Goal: Task Accomplishment & Management: Use online tool/utility

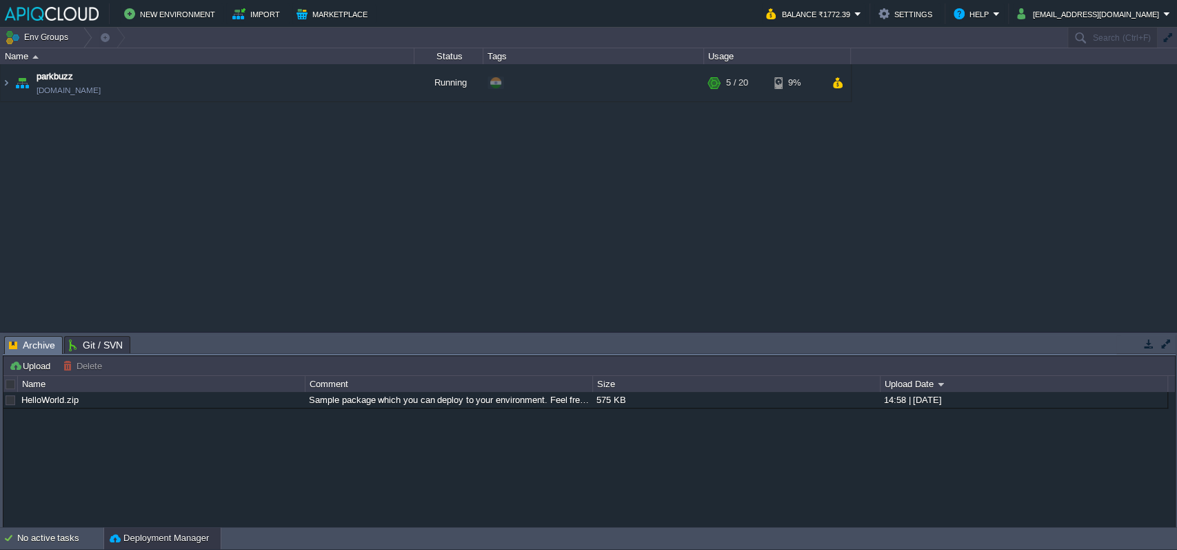
click at [174, 169] on div "parkbuzz [DOMAIN_NAME] Running + Add to Env Group RAM 18% CPU 2% 5 / 20 9%" at bounding box center [588, 197] width 1177 height 267
click at [436, 221] on div "parkbuzz [DOMAIN_NAME] Running + Add to Env Group RAM 18% CPU 2% 5 / 20 9%" at bounding box center [588, 197] width 1177 height 267
click at [5, 80] on img at bounding box center [6, 82] width 11 height 37
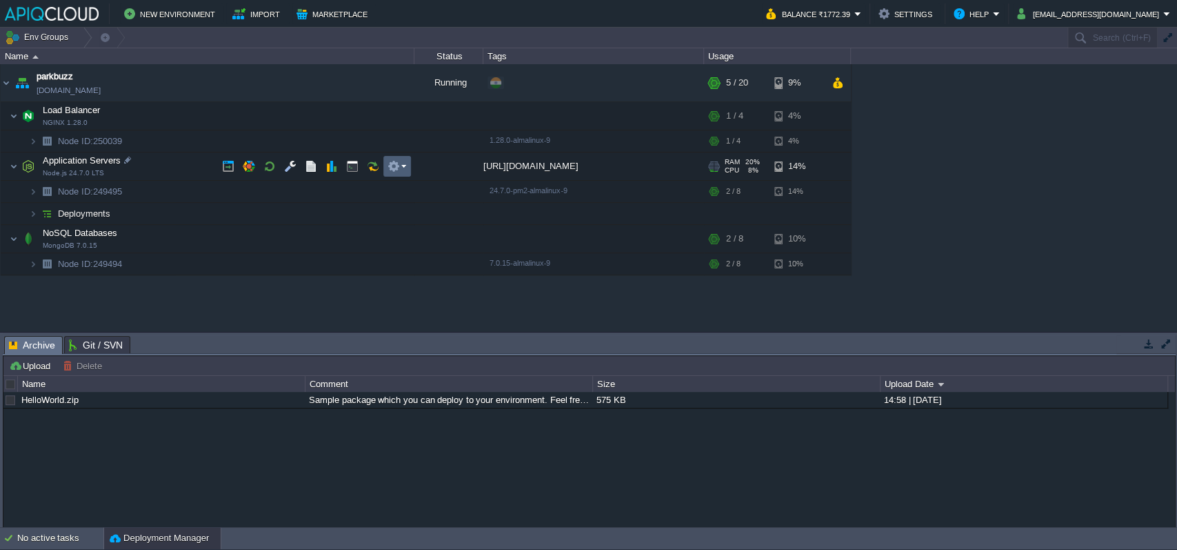
click at [390, 162] on button "button" at bounding box center [393, 166] width 12 height 12
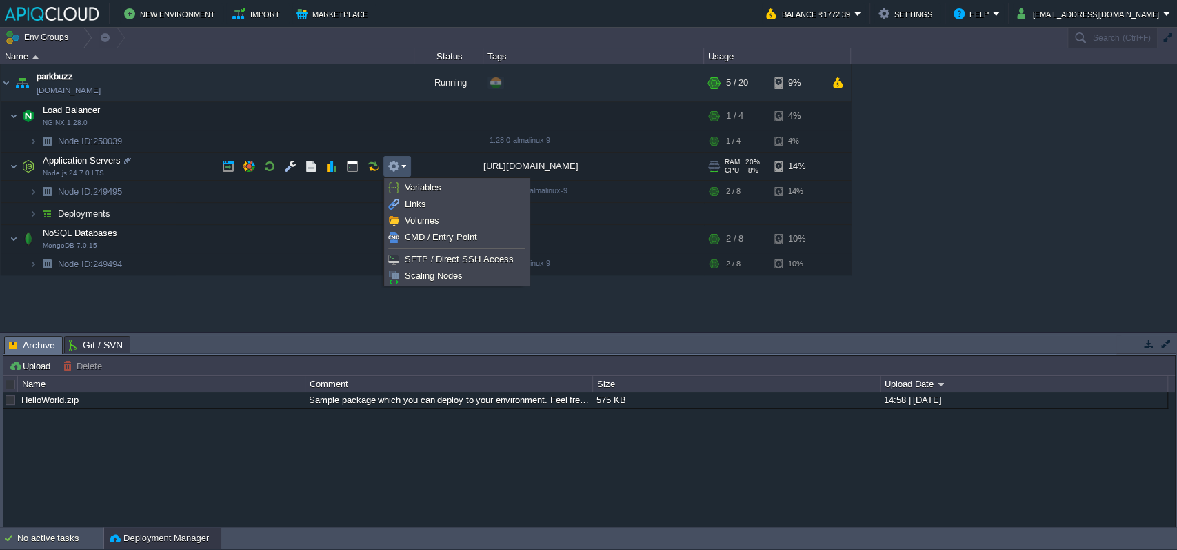
click at [235, 311] on div "parkbuzz [DOMAIN_NAME] Running + Add to Env Group RAM 18% CPU 5% 5 / 20 9% Load…" at bounding box center [588, 197] width 1177 height 267
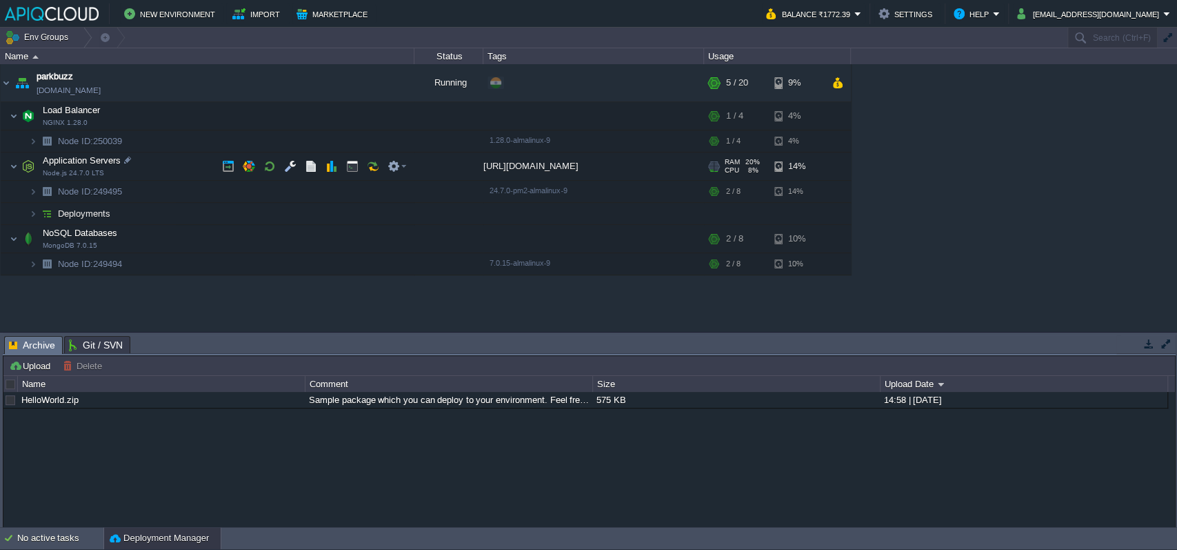
click at [543, 165] on div "[URL][DOMAIN_NAME]" at bounding box center [593, 166] width 221 height 28
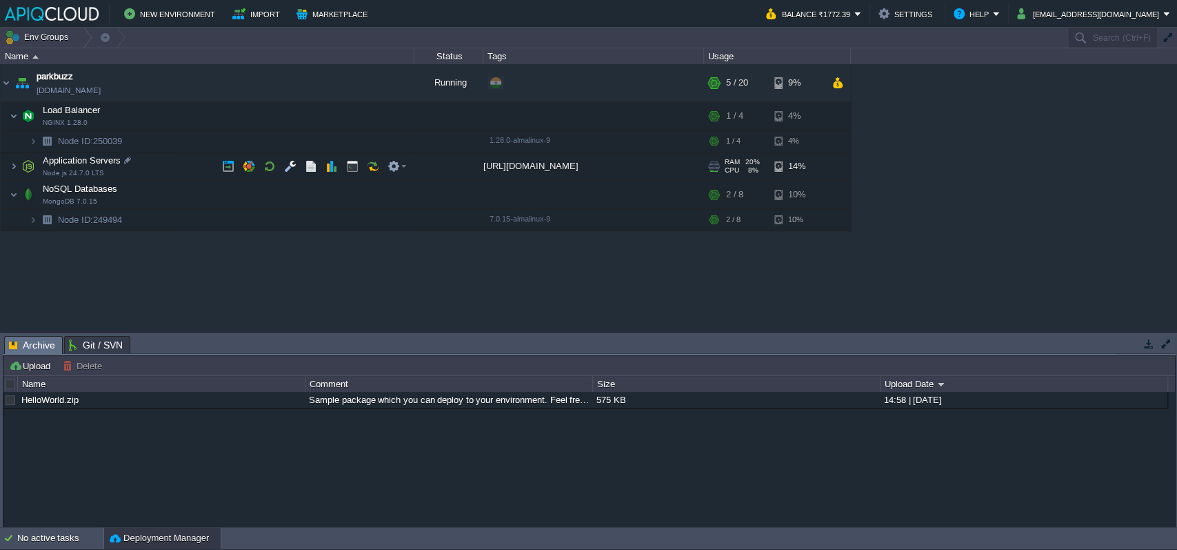
click at [543, 165] on div "[URL][DOMAIN_NAME]" at bounding box center [593, 166] width 221 height 28
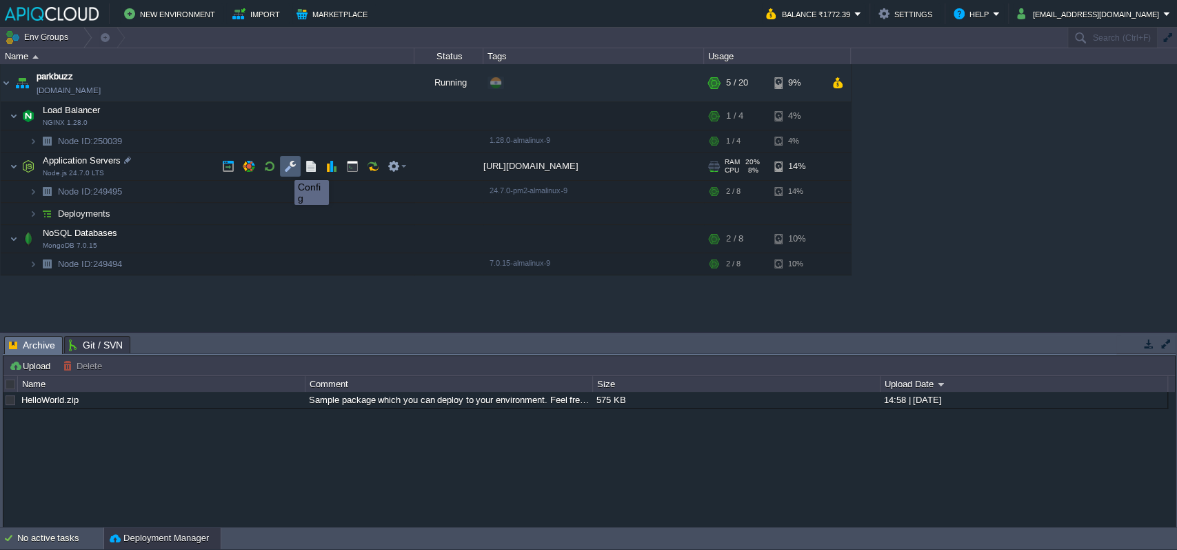
click at [288, 168] on button "button" at bounding box center [290, 166] width 12 height 12
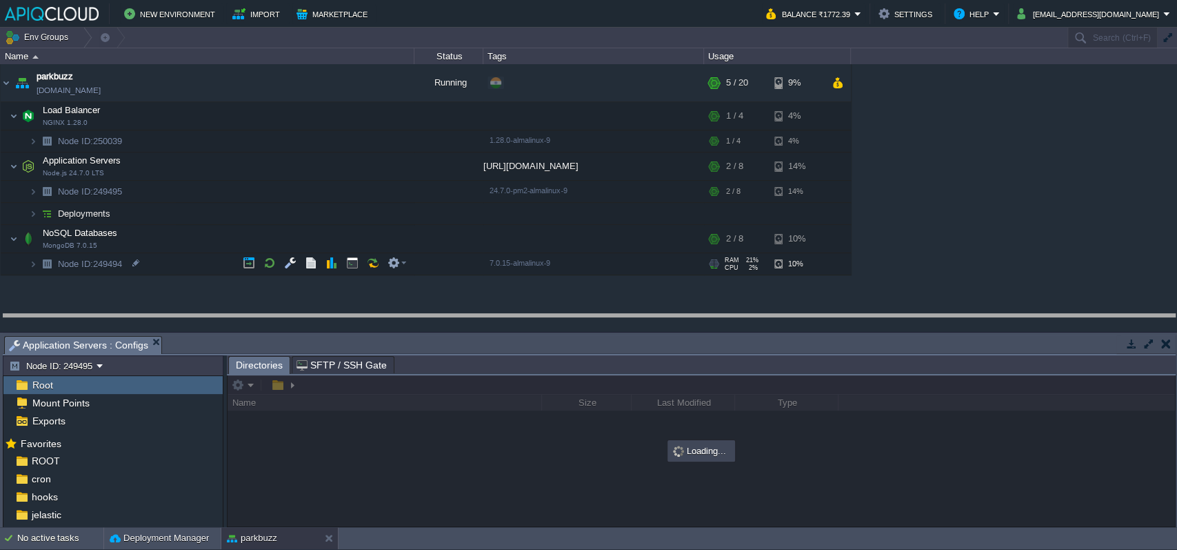
drag, startPoint x: 312, startPoint y: 339, endPoint x: 315, endPoint y: 317, distance: 21.6
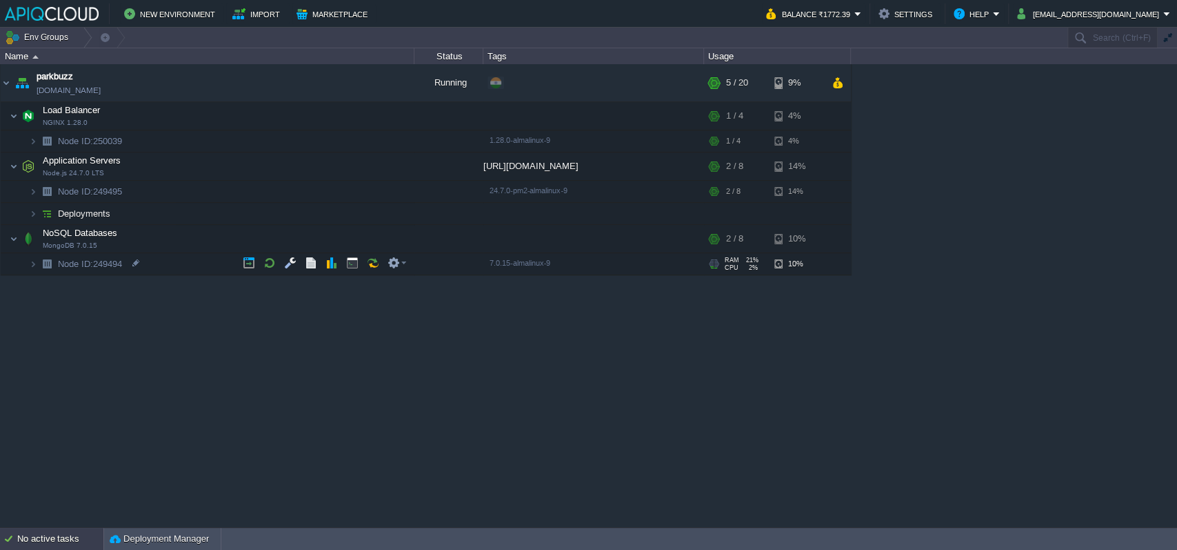
click at [61, 536] on div "No active tasks" at bounding box center [60, 538] width 86 height 22
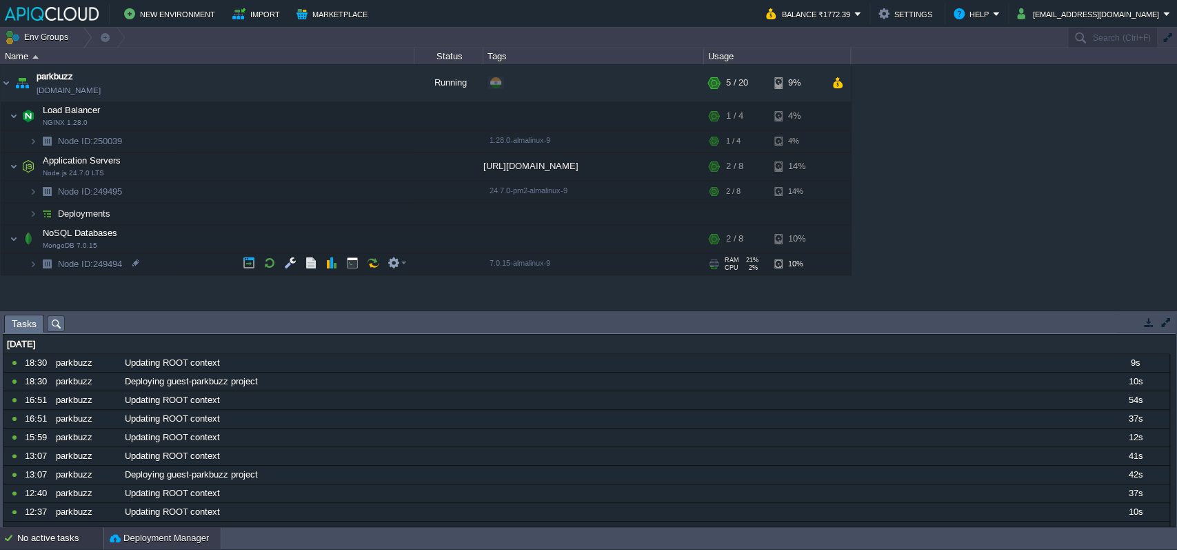
click at [149, 533] on button "Deployment Manager" at bounding box center [159, 538] width 99 height 14
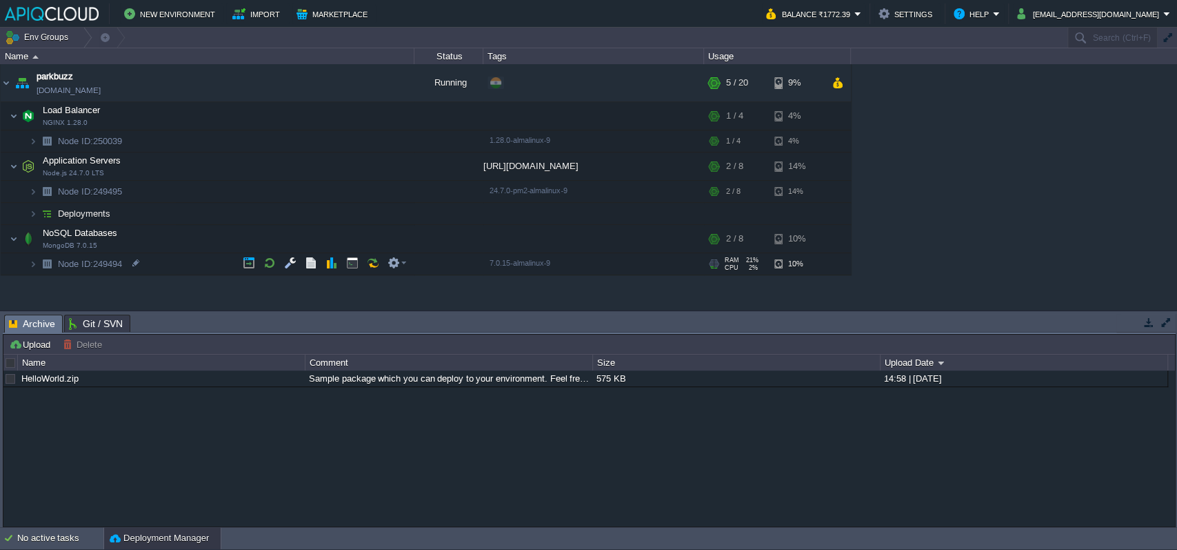
click at [76, 326] on span "Git / SVN" at bounding box center [96, 323] width 54 height 17
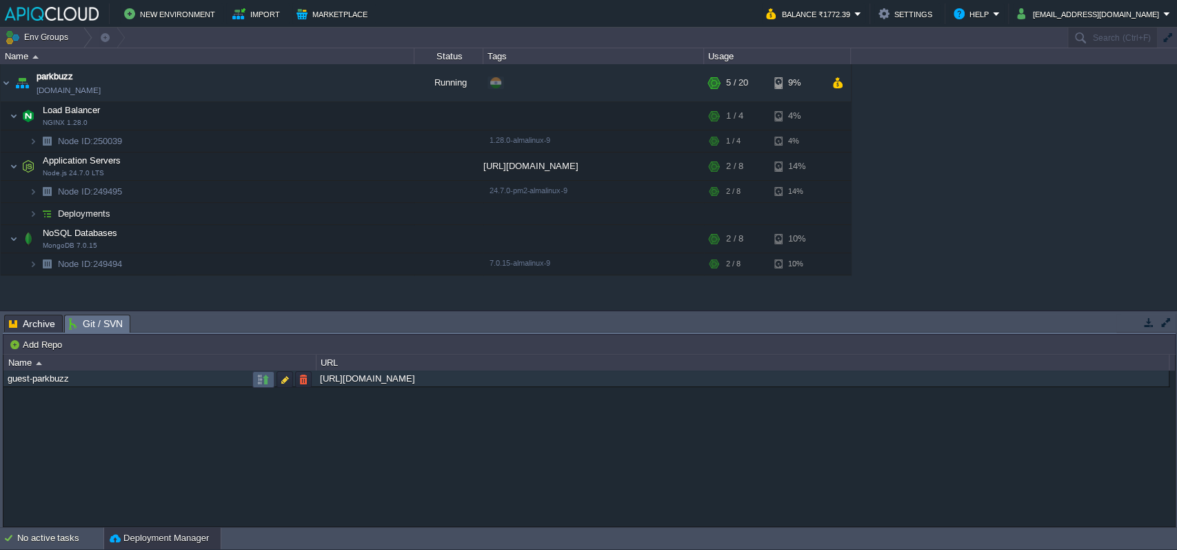
click at [264, 378] on button "button" at bounding box center [263, 379] width 12 height 12
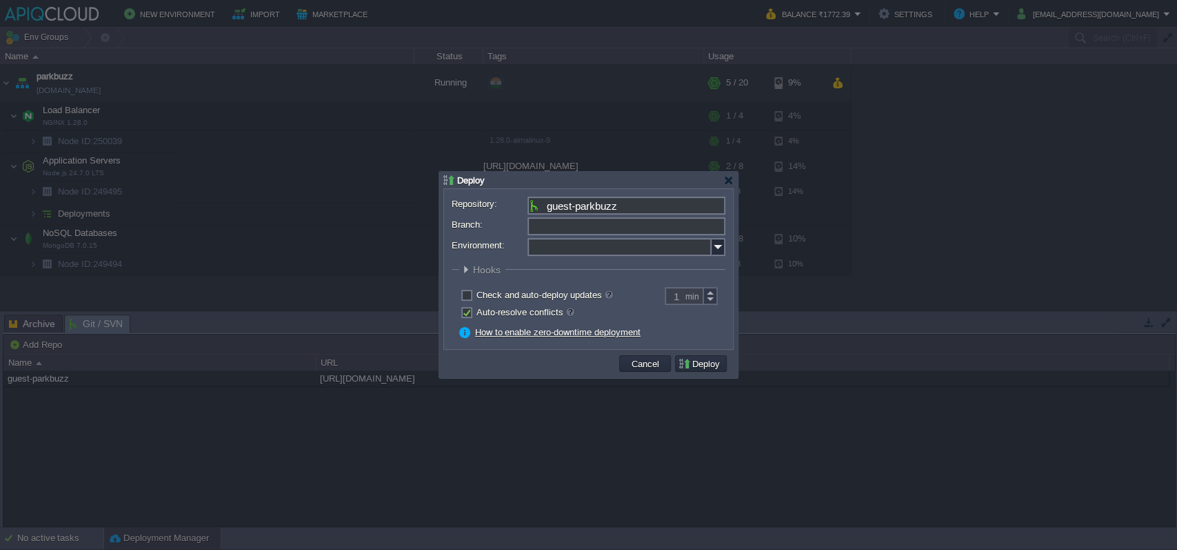
click at [601, 227] on input "Branch:" at bounding box center [626, 226] width 198 height 18
type input "main"
click at [483, 248] on label "Environment:" at bounding box center [489, 245] width 74 height 14
click at [527, 248] on input "Environment:" at bounding box center [619, 247] width 184 height 18
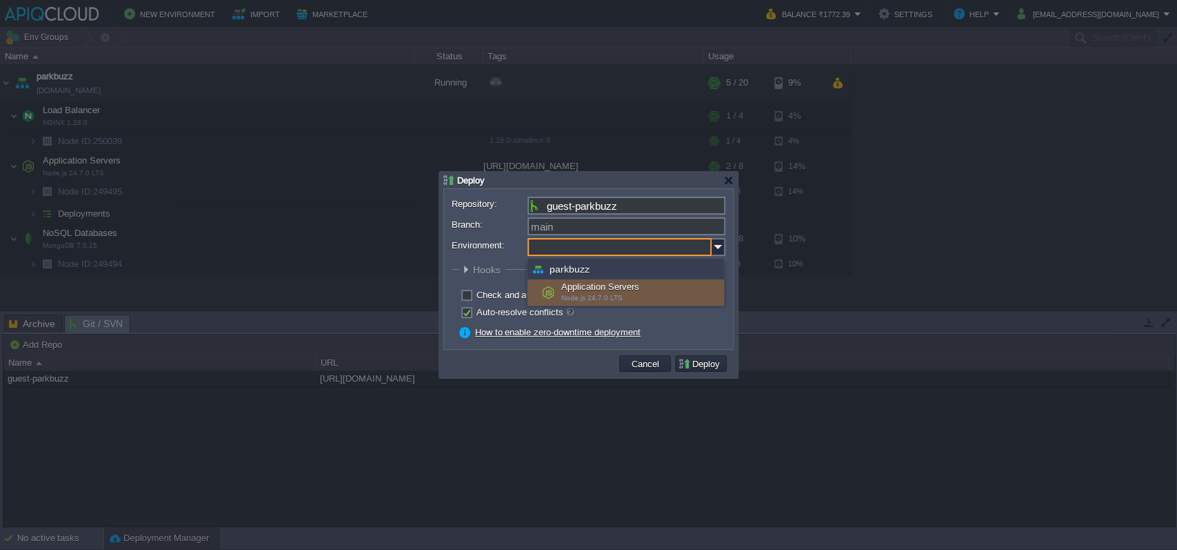
click at [482, 245] on label "Environment:" at bounding box center [489, 245] width 74 height 14
click at [527, 245] on input "Environment:" at bounding box center [619, 247] width 184 height 18
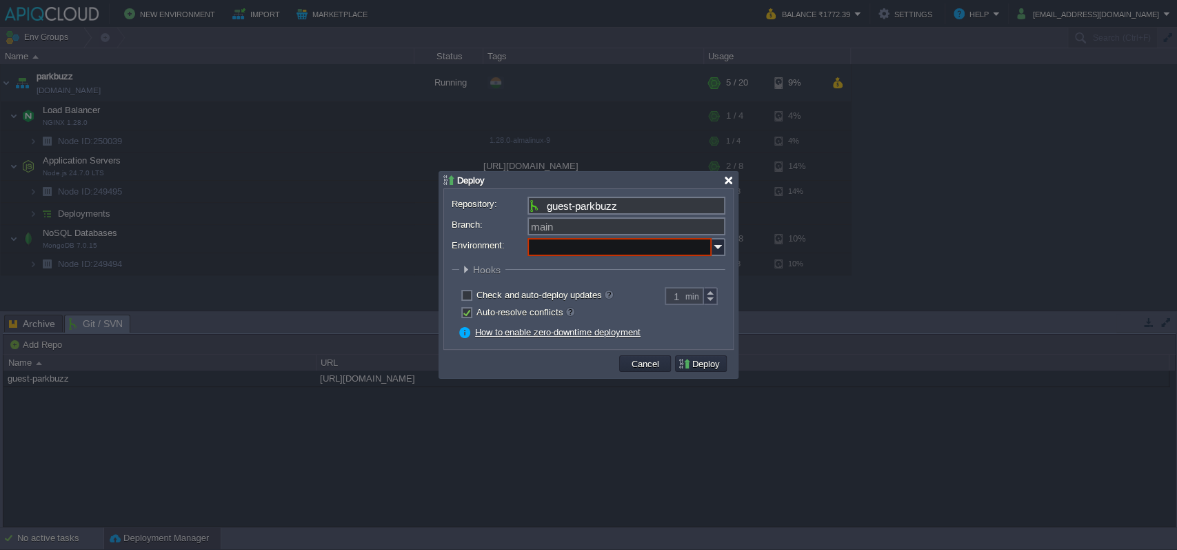
click at [730, 179] on div at bounding box center [728, 180] width 10 height 10
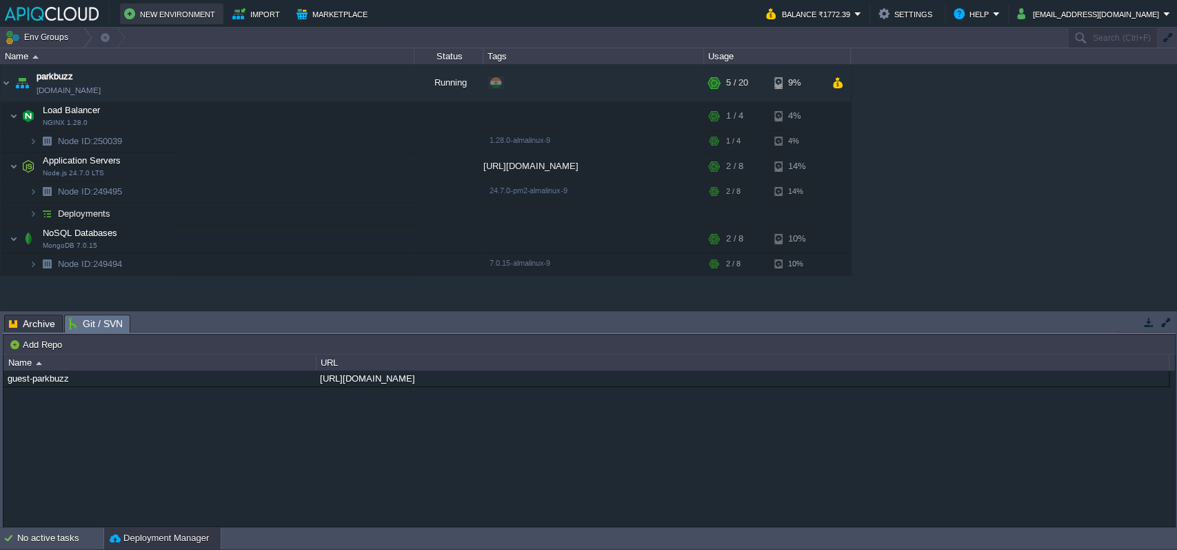
click at [157, 8] on button "New Environment" at bounding box center [171, 14] width 95 height 17
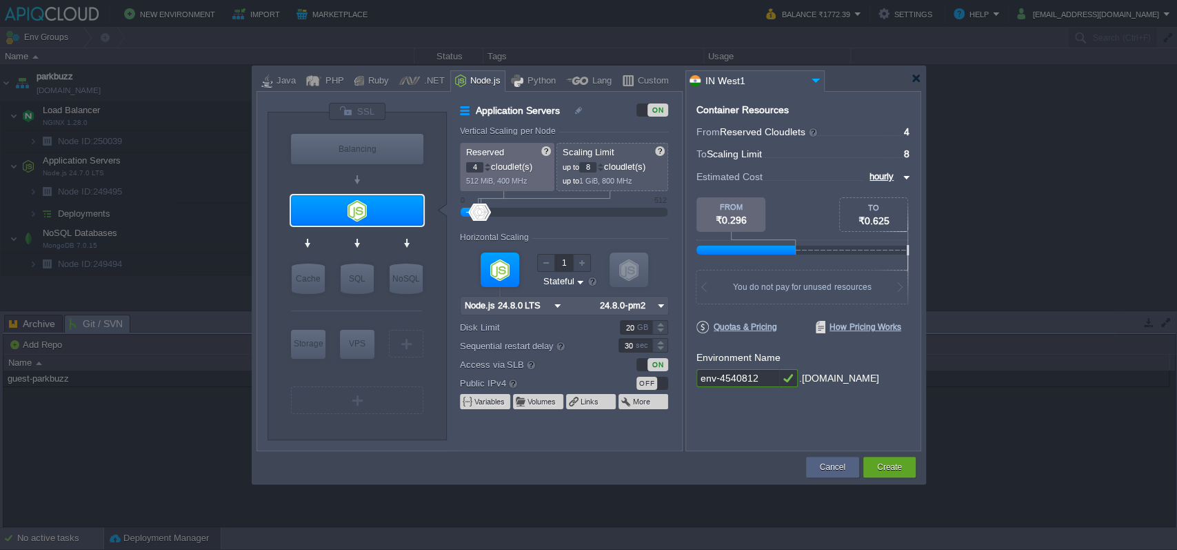
click at [820, 379] on div ".[DOMAIN_NAME]" at bounding box center [839, 378] width 80 height 19
click at [724, 376] on input "env-4540812" at bounding box center [737, 378] width 83 height 18
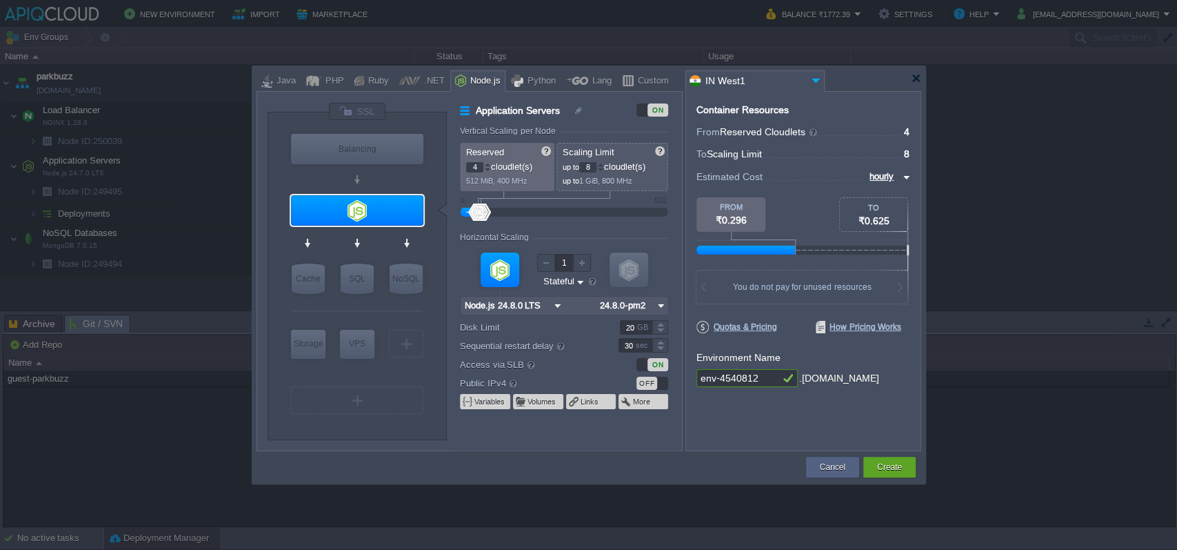
click at [724, 376] on input "env-4540812" at bounding box center [737, 378] width 83 height 18
click at [839, 369] on div ".[DOMAIN_NAME]" at bounding box center [839, 378] width 80 height 19
click at [832, 466] on button "Cancel" at bounding box center [833, 467] width 26 height 14
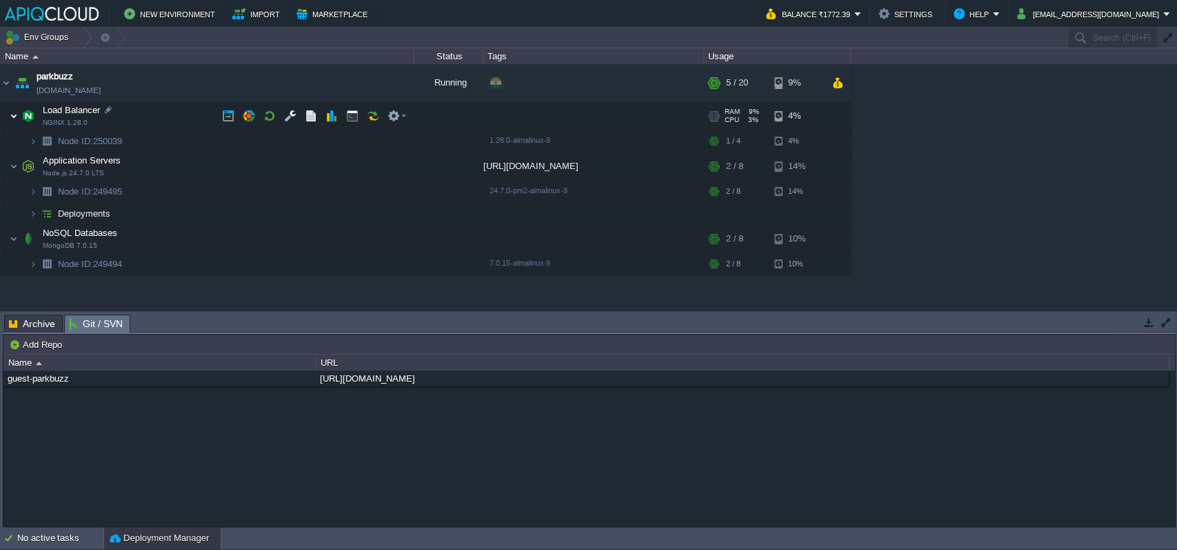
click at [15, 116] on img at bounding box center [14, 116] width 8 height 28
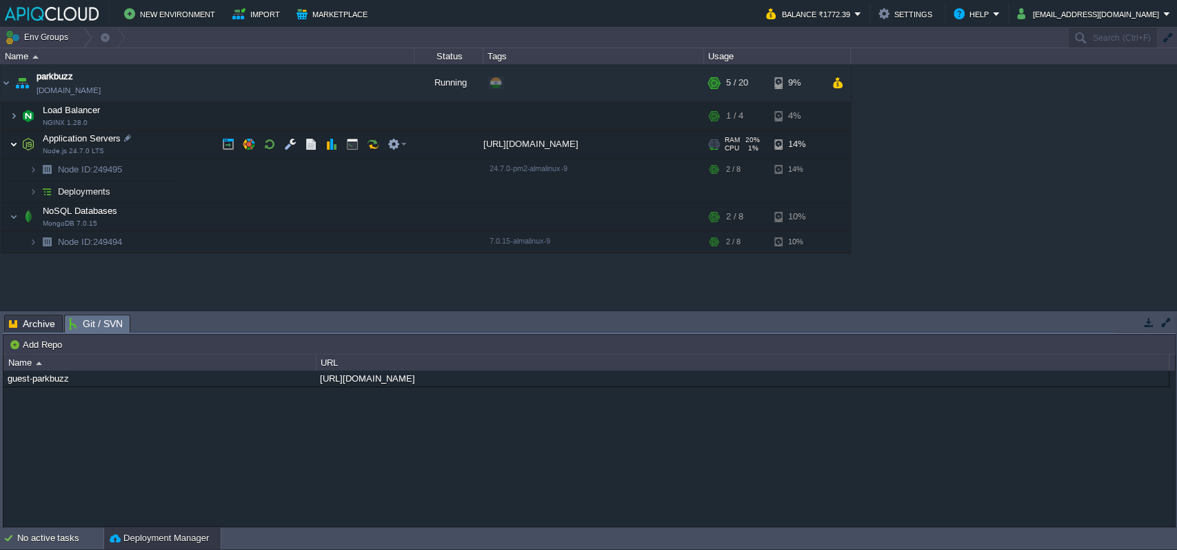
click at [12, 145] on img at bounding box center [14, 144] width 8 height 28
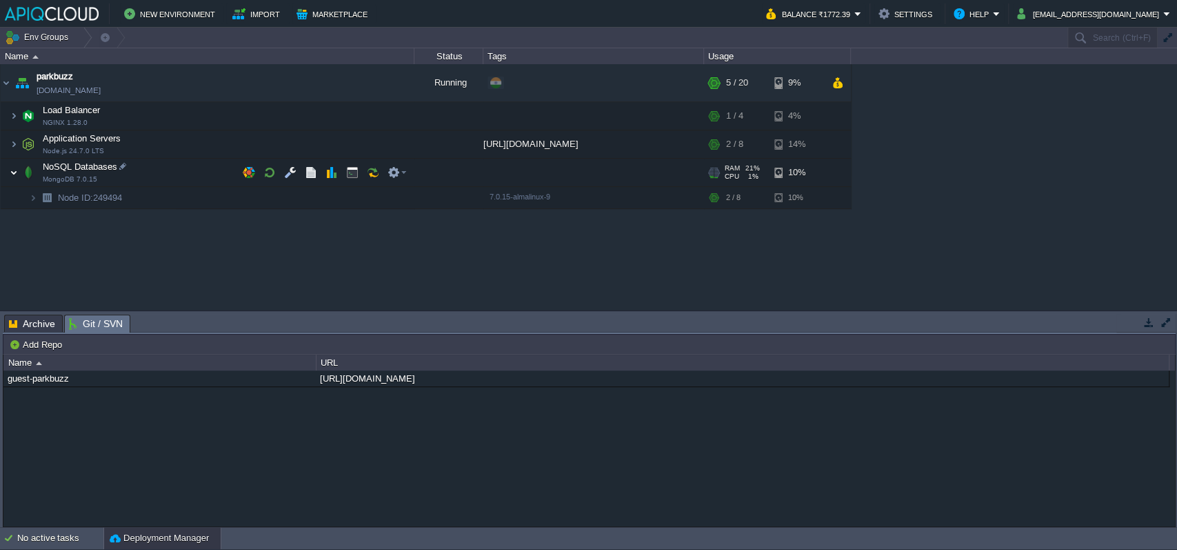
click at [17, 171] on img at bounding box center [14, 173] width 8 height 28
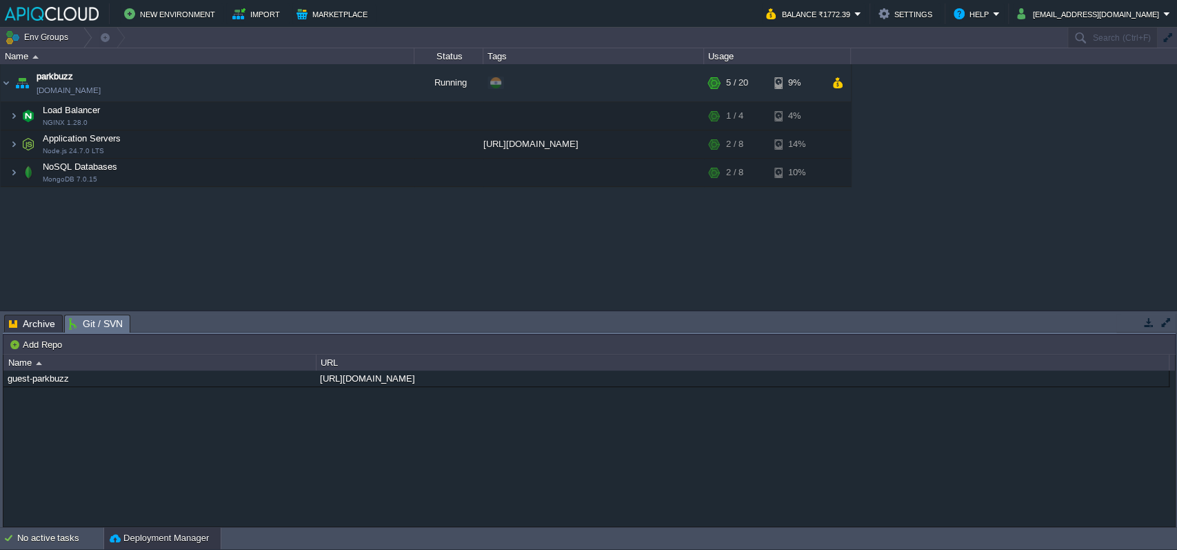
click at [98, 250] on div "parkbuzz [DOMAIN_NAME] Running + Add to Env Group RAM 18% CPU 1% 5 / 20 9% Load…" at bounding box center [588, 186] width 1177 height 245
